Goal: Information Seeking & Learning: Understand process/instructions

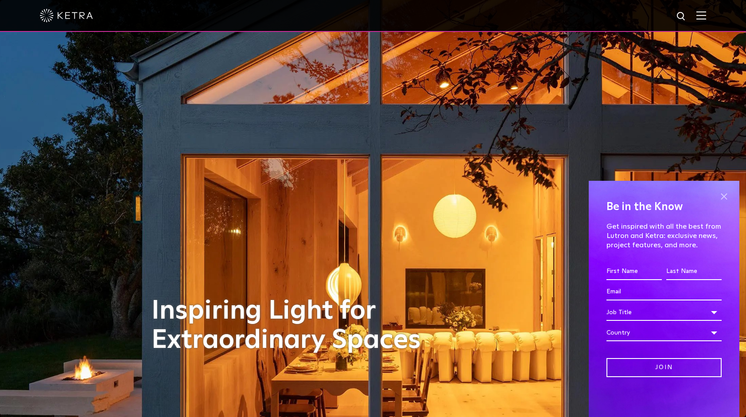
click at [725, 196] on span at bounding box center [723, 195] width 13 height 13
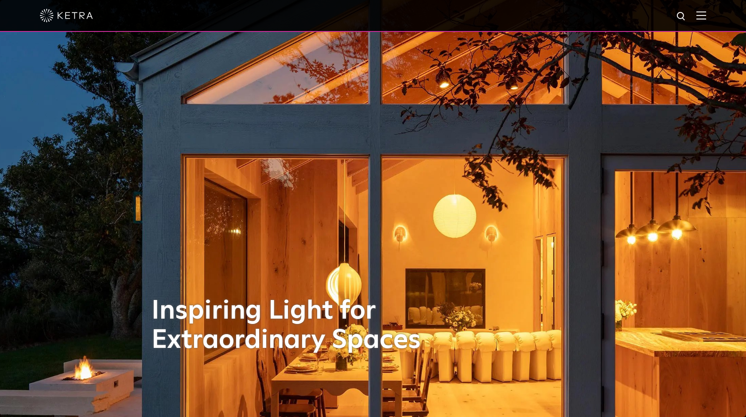
click at [706, 15] on img at bounding box center [701, 15] width 10 height 8
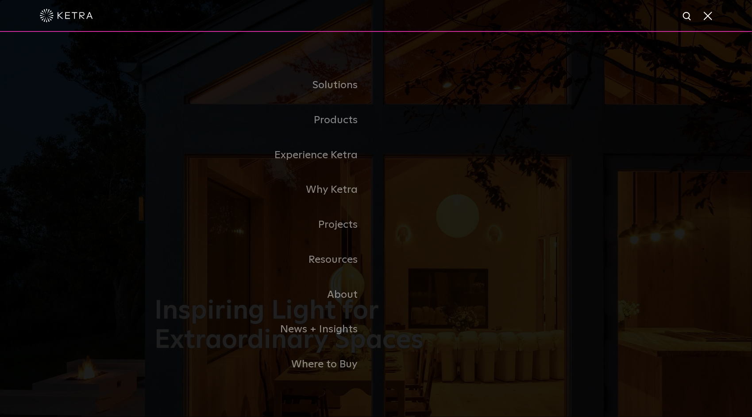
click at [708, 12] on span at bounding box center [708, 15] width 10 height 9
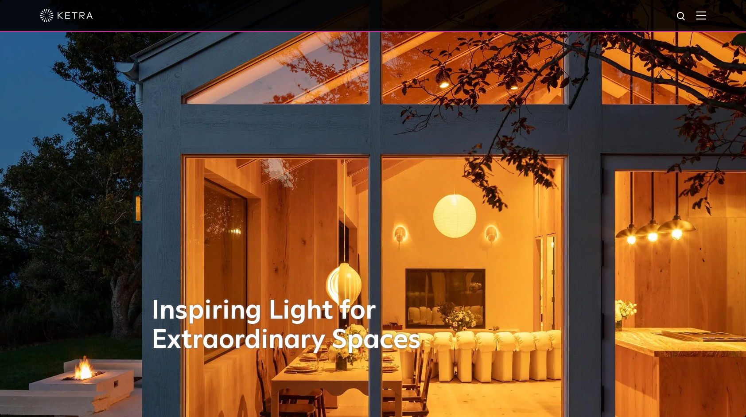
click at [706, 12] on img at bounding box center [701, 15] width 10 height 8
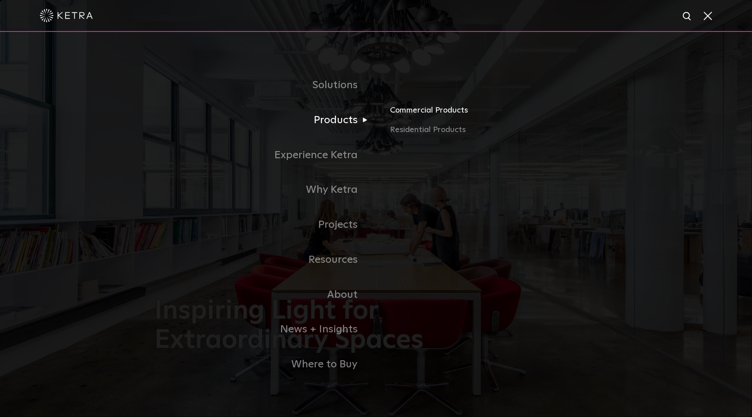
click at [418, 114] on link "Commercial Products" at bounding box center [493, 113] width 207 height 19
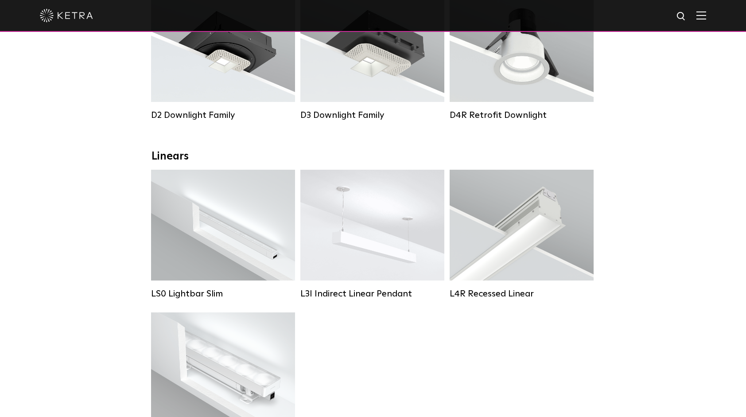
scroll to position [310, 0]
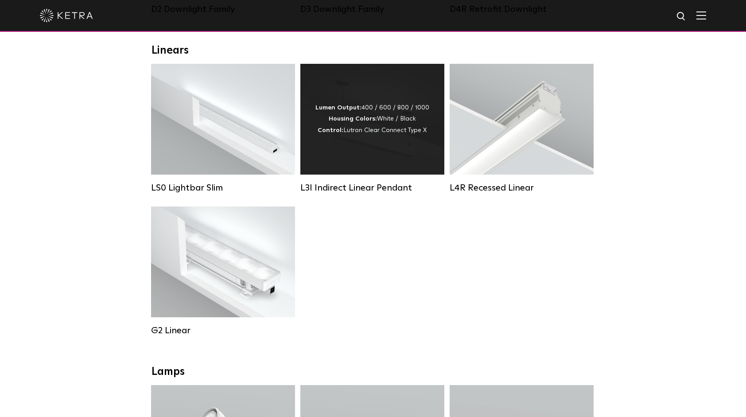
click at [364, 120] on div "Lumen Output: 400 / 600 / 800 / 1000 Housing Colors: White / Black Control: Lut…" at bounding box center [372, 119] width 114 height 34
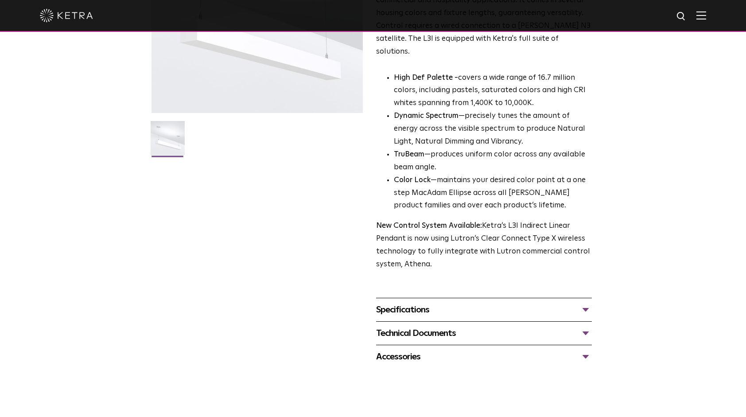
scroll to position [177, 0]
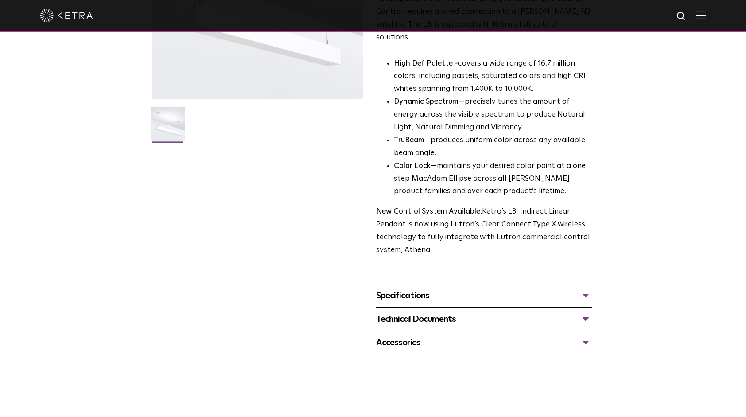
click at [447, 160] on li "Color Lock —maintains your desired color point at a one step MacAdam Ellipse ac…" at bounding box center [493, 179] width 198 height 39
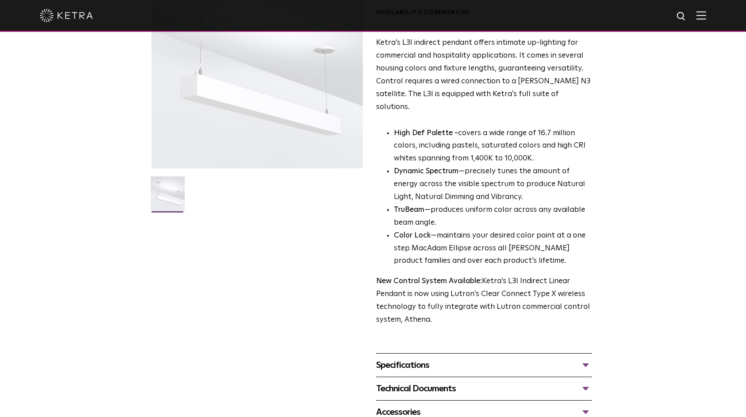
scroll to position [0, 0]
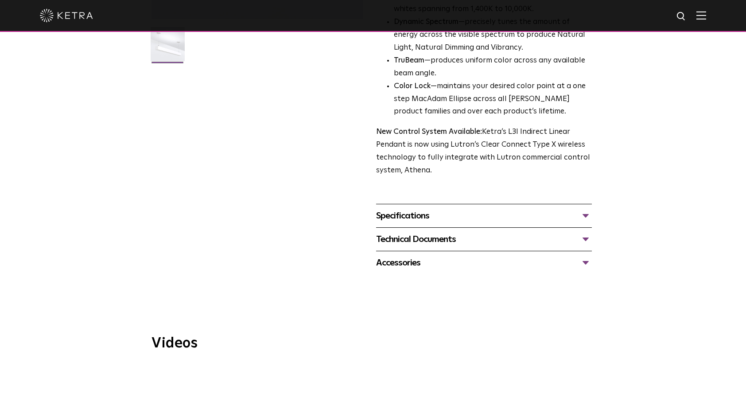
scroll to position [266, 0]
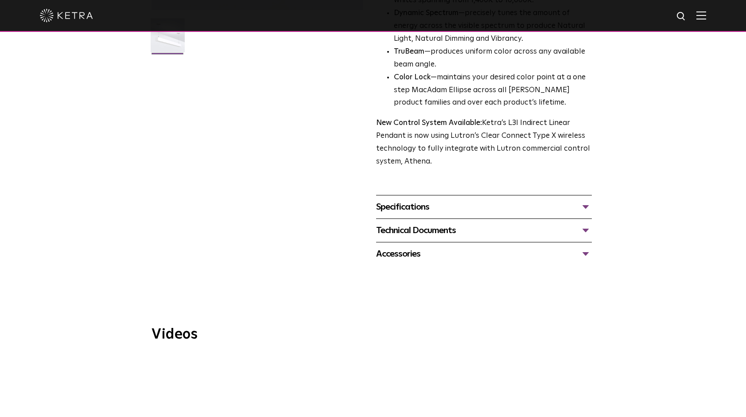
click at [408, 200] on div "Specifications" at bounding box center [484, 207] width 216 height 14
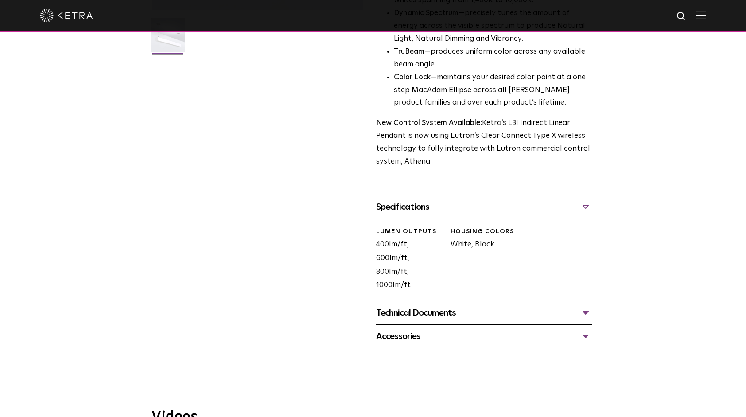
click at [405, 305] on div "Technical Documents" at bounding box center [484, 312] width 216 height 14
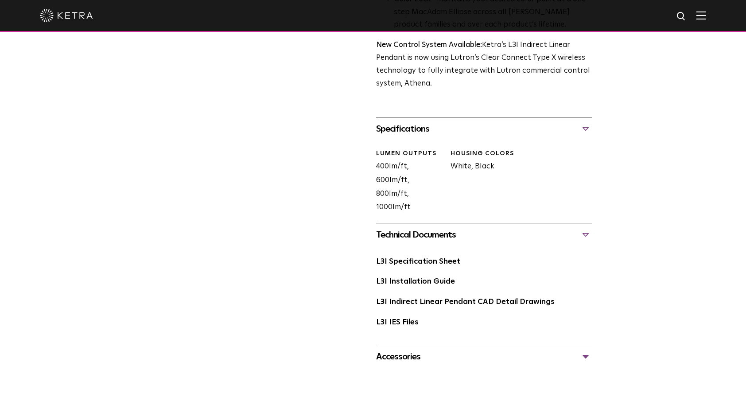
scroll to position [354, 0]
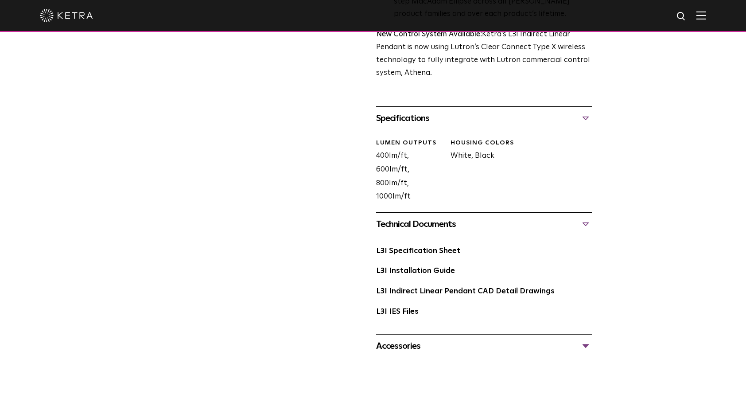
click at [416, 266] on div "L3I Installation Guide" at bounding box center [484, 274] width 216 height 20
click at [418, 267] on link "L3I Installation Guide" at bounding box center [415, 271] width 79 height 8
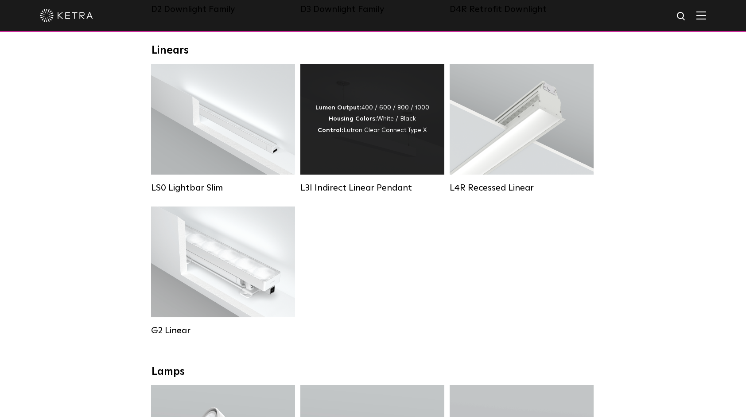
click at [390, 135] on div "Lumen Output: 400 / 600 / 800 / 1000 Housing Colors: White / Black Control: Lut…" at bounding box center [372, 119] width 114 height 34
